Goal: Transaction & Acquisition: Purchase product/service

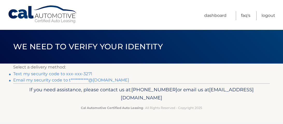
click at [17, 73] on link "Text my security code to xxx-xxx-3271" at bounding box center [52, 73] width 79 height 5
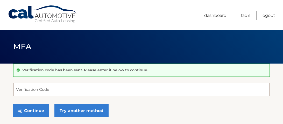
click at [24, 89] on input "Verification Code" at bounding box center [141, 89] width 256 height 13
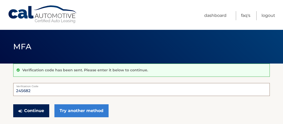
type input "245682"
click at [24, 111] on button "Continue" at bounding box center [31, 110] width 36 height 13
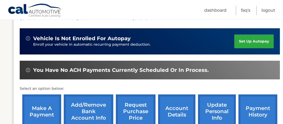
scroll to position [124, 0]
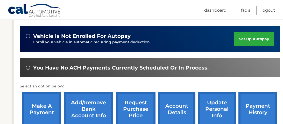
click at [39, 109] on link "make a payment" at bounding box center [41, 109] width 39 height 34
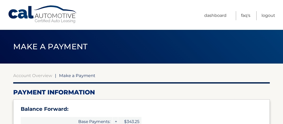
select select "OGUwMTFlZjMtYmJkMy00NmRkLWEzYWUtYWMyNWFmOTk4MmI1"
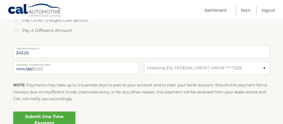
scroll to position [228, 0]
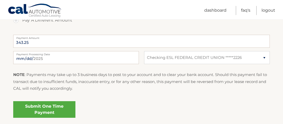
click at [37, 107] on link "Submit One Time Payment" at bounding box center [44, 109] width 62 height 17
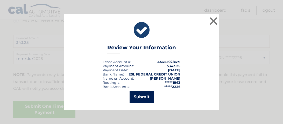
click at [141, 95] on button "Submit" at bounding box center [142, 97] width 24 height 12
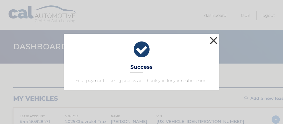
click at [212, 40] on button "×" at bounding box center [213, 40] width 10 height 10
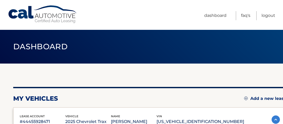
click at [261, 20] on ul "Dashboard FAQ's Logout" at bounding box center [239, 15] width 71 height 30
click at [264, 16] on link "Logout" at bounding box center [268, 15] width 14 height 9
